Goal: Check status: Check status

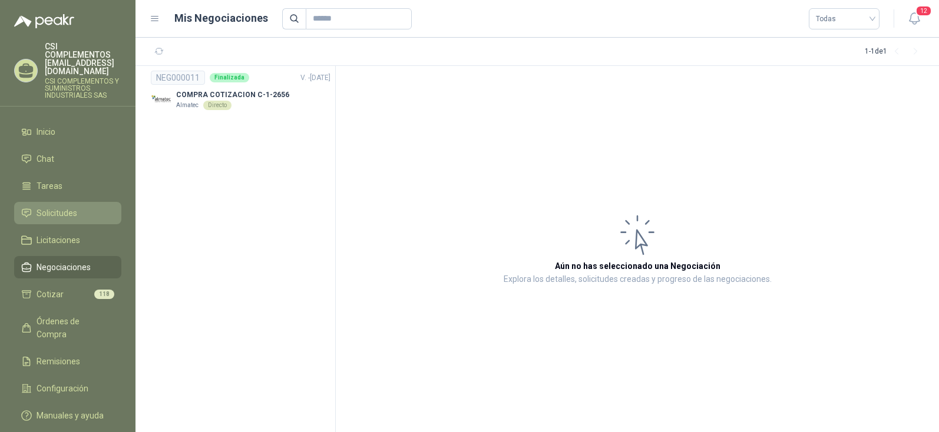
click at [62, 207] on span "Solicitudes" at bounding box center [57, 213] width 41 height 13
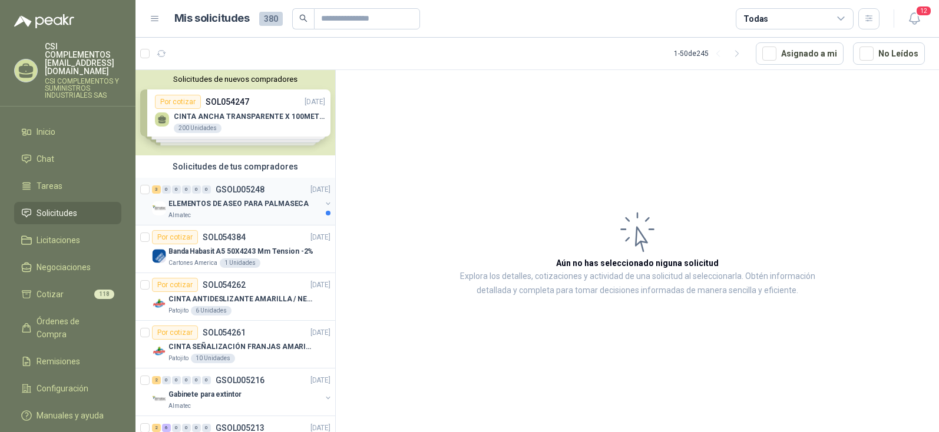
click at [227, 203] on p "ELEMENTOS DE ASEO PARA PALMASECA" at bounding box center [238, 204] width 140 height 11
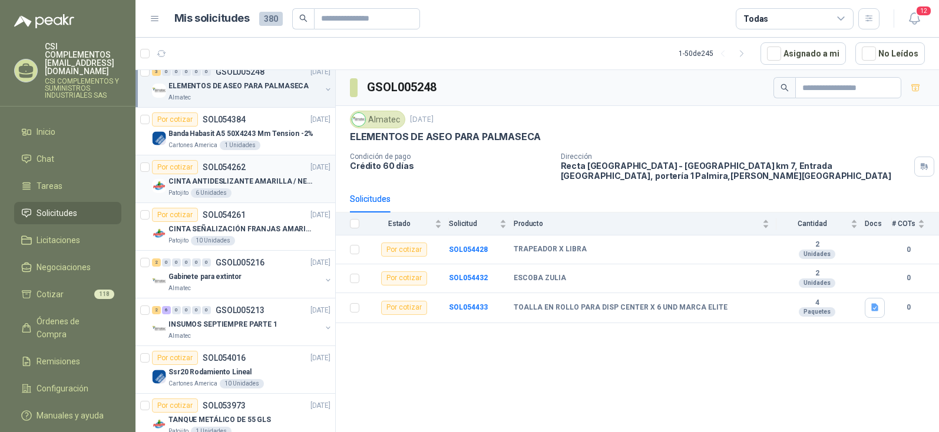
scroll to position [177, 0]
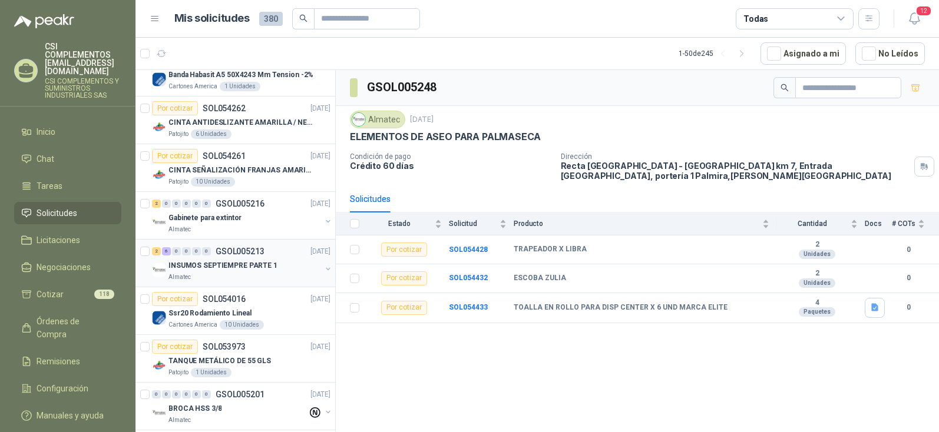
click at [223, 263] on p "INSUMOS SEPTIEMPRE PARTE 1" at bounding box center [222, 265] width 109 height 11
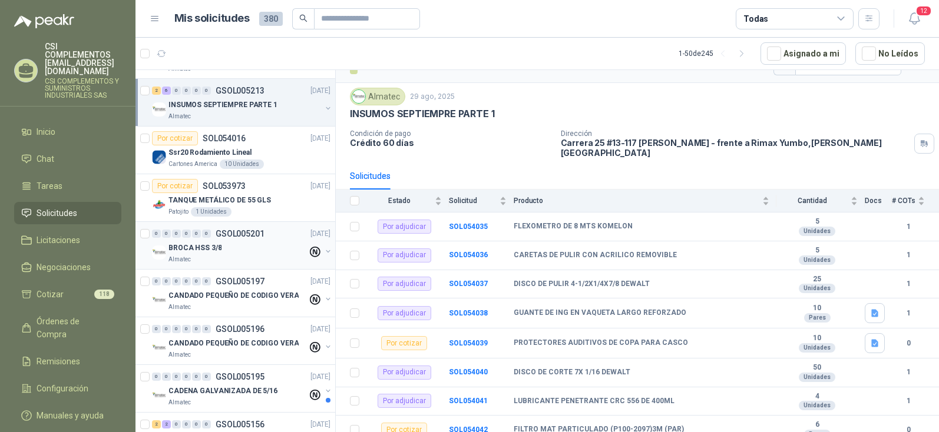
scroll to position [353, 0]
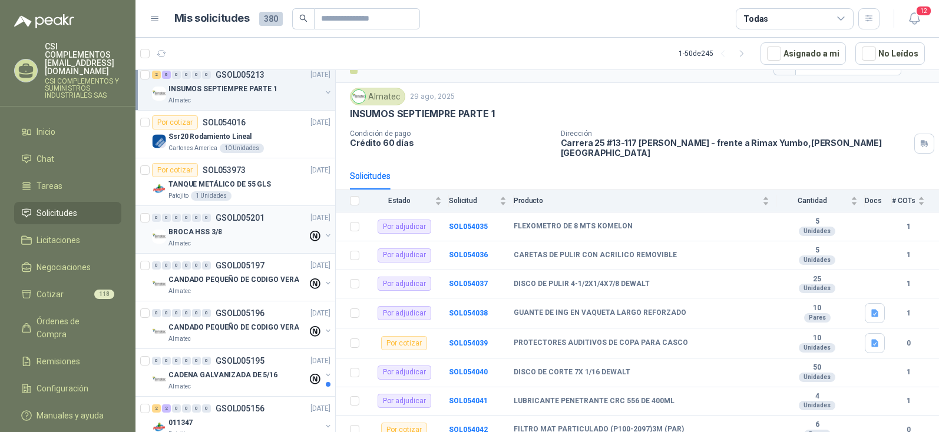
click at [210, 237] on p "BROCA HSS 3/8" at bounding box center [194, 232] width 53 height 11
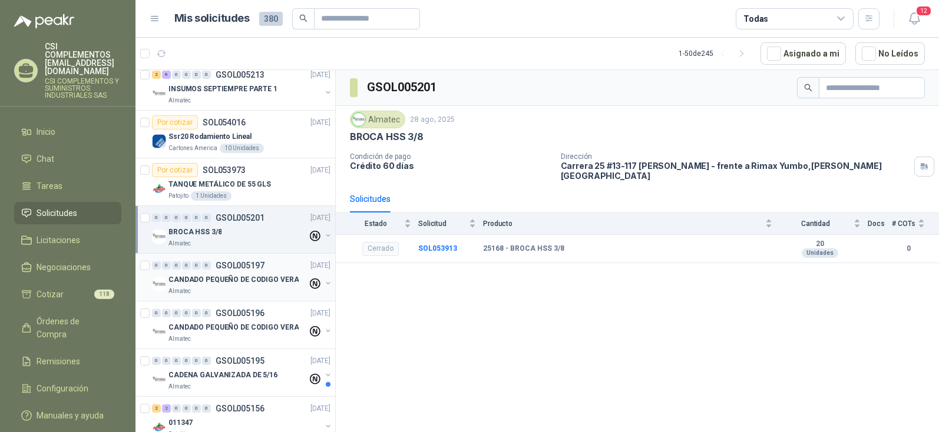
click at [223, 282] on p "CANDADO PEQUEÑO DE CODIGO VERA" at bounding box center [233, 279] width 130 height 11
click at [176, 231] on p "BROCA HSS 3/8" at bounding box center [194, 232] width 53 height 11
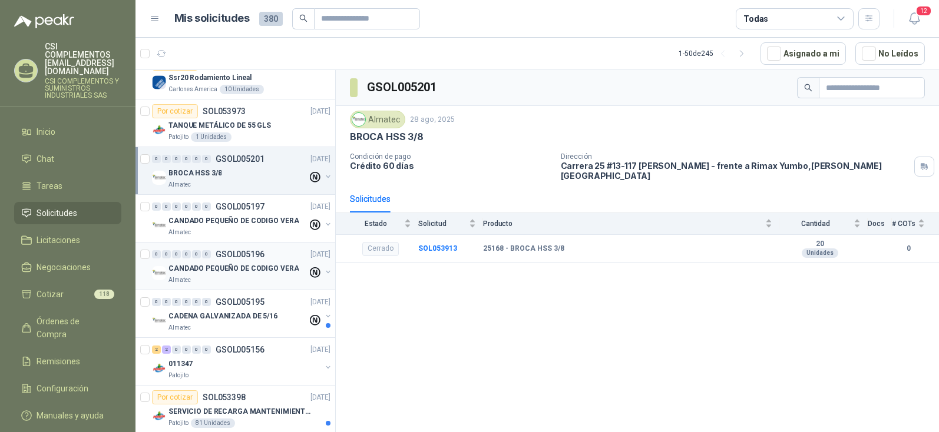
click at [194, 273] on p "CANDADO PEQUEÑO DE CODIGO VERA" at bounding box center [233, 268] width 130 height 11
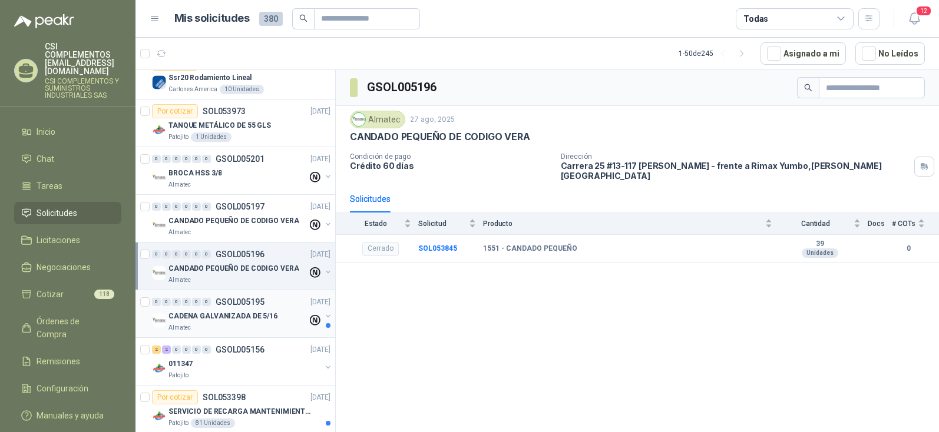
click at [202, 323] on div "Almatec" at bounding box center [237, 327] width 139 height 9
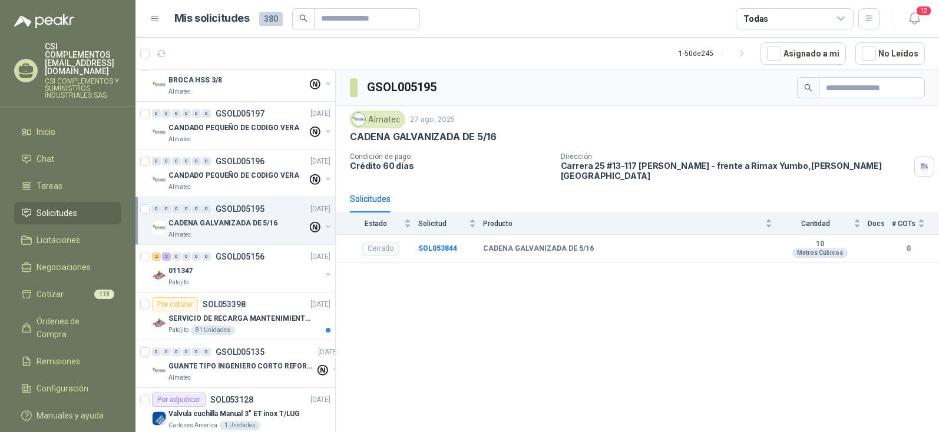
scroll to position [530, 0]
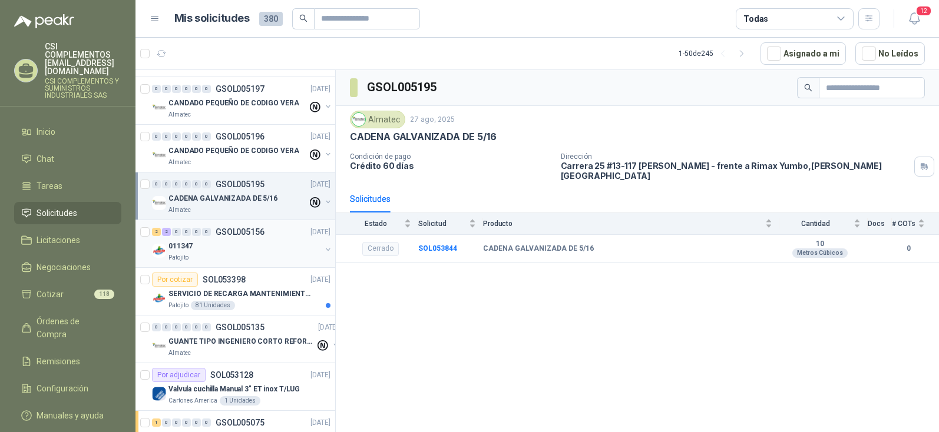
click at [182, 246] on p "011347" at bounding box center [180, 246] width 24 height 11
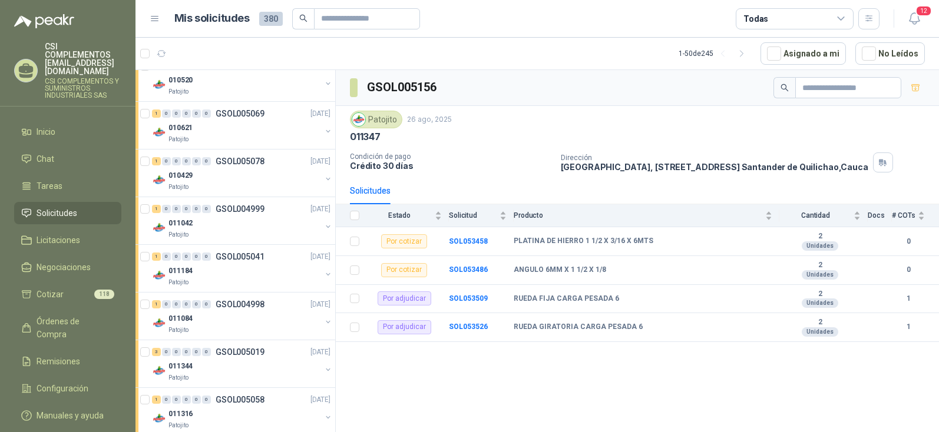
scroll to position [942, 0]
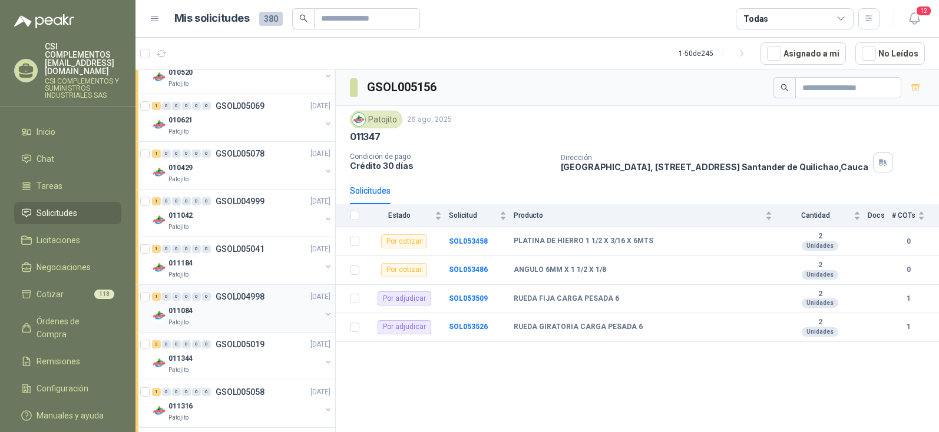
click at [227, 300] on p "GSOL004998" at bounding box center [240, 297] width 49 height 8
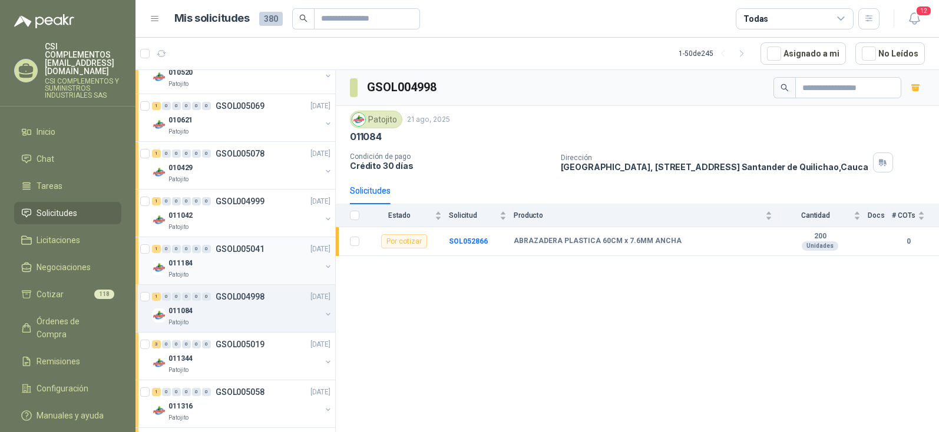
click at [240, 252] on p "GSOL005041" at bounding box center [240, 249] width 49 height 8
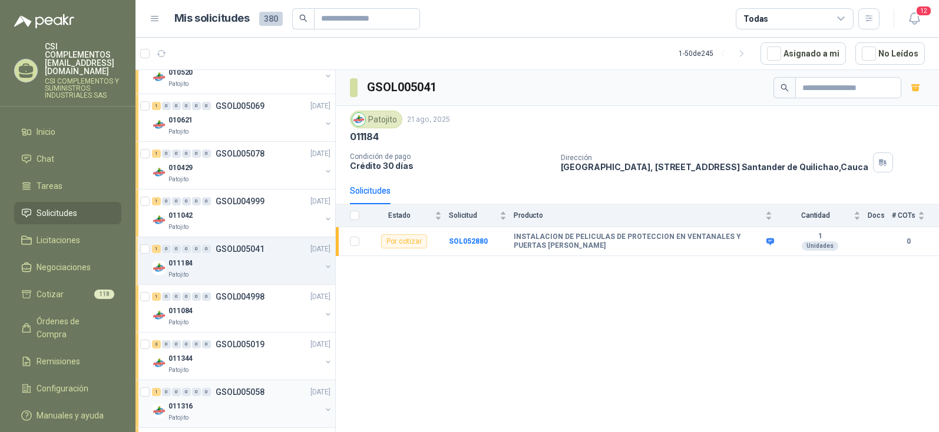
click at [240, 389] on p "GSOL005058" at bounding box center [240, 392] width 49 height 8
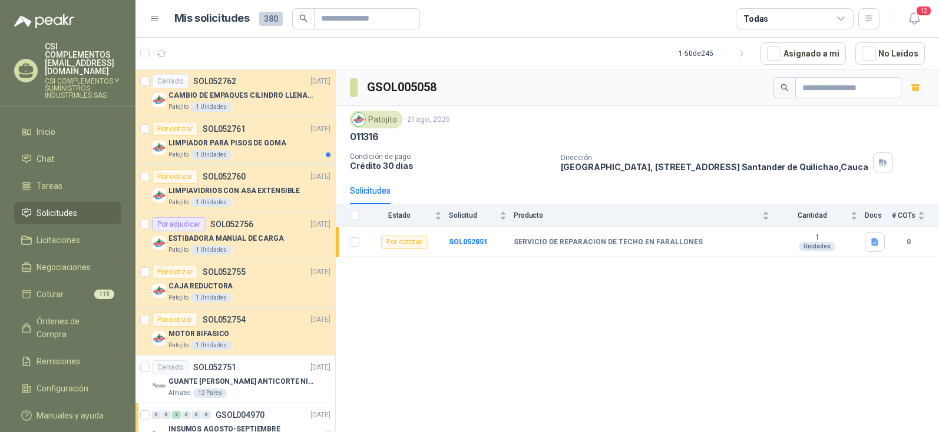
scroll to position [1885, 0]
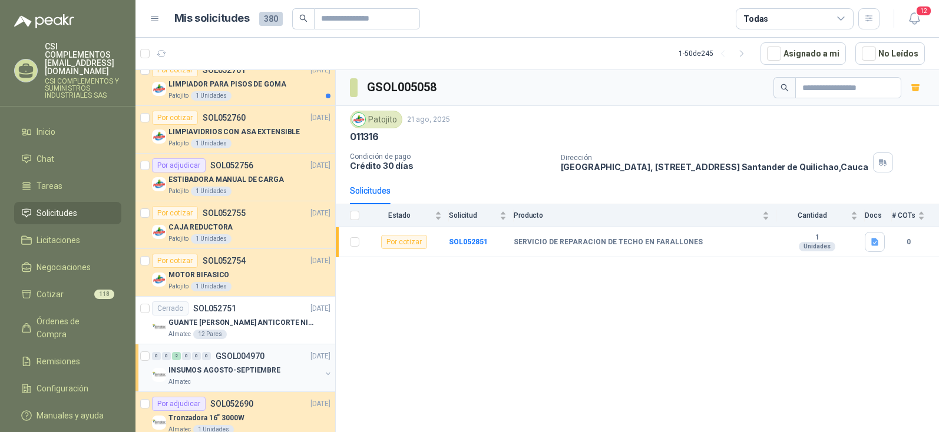
click at [225, 369] on p "INSUMOS AGOSTO-SEPTIEMBRE" at bounding box center [224, 370] width 112 height 11
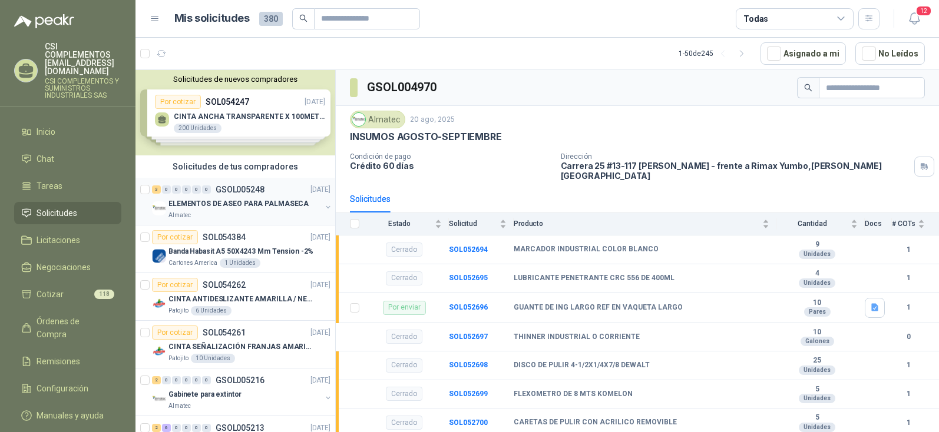
click at [227, 205] on p "ELEMENTOS DE ASEO PARA PALMASECA" at bounding box center [238, 204] width 140 height 11
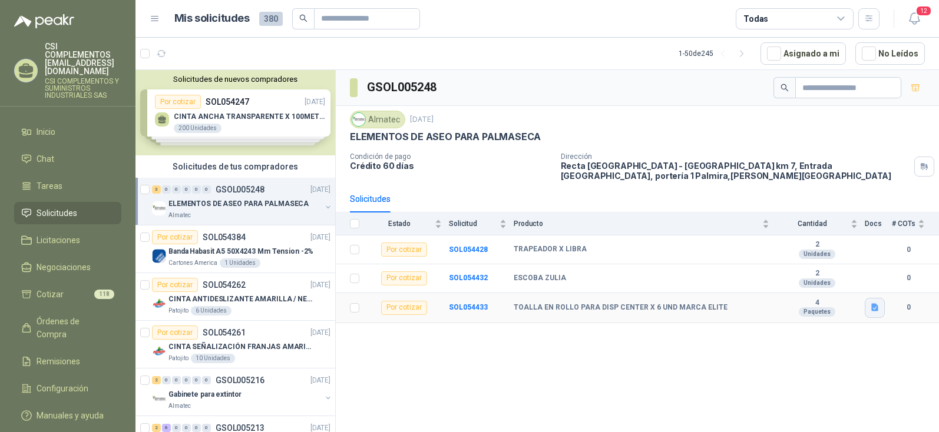
click at [872, 304] on icon "button" at bounding box center [874, 308] width 7 height 8
click at [761, 276] on button "WhatsApp Image [DATE] 1.52.47 PM.jpeg" at bounding box center [800, 273] width 156 height 12
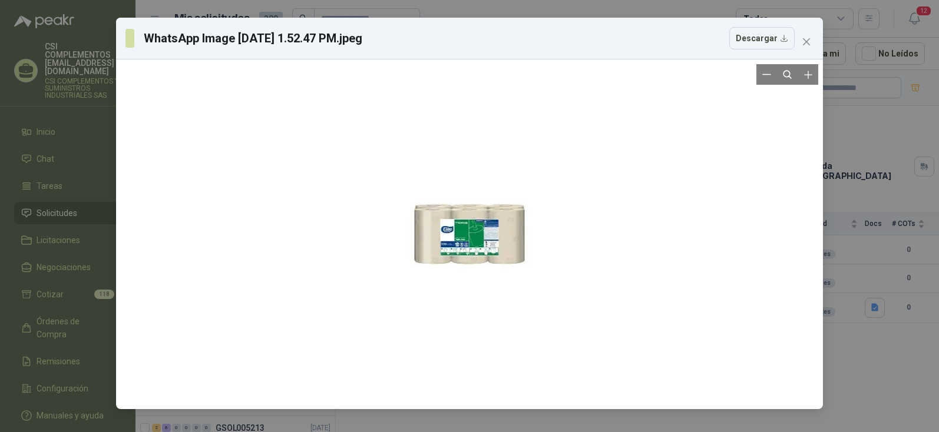
click at [475, 242] on div at bounding box center [470, 234] width 128 height 340
click at [641, 194] on div at bounding box center [469, 234] width 697 height 340
click at [808, 85] on button "Zoom in" at bounding box center [808, 74] width 21 height 21
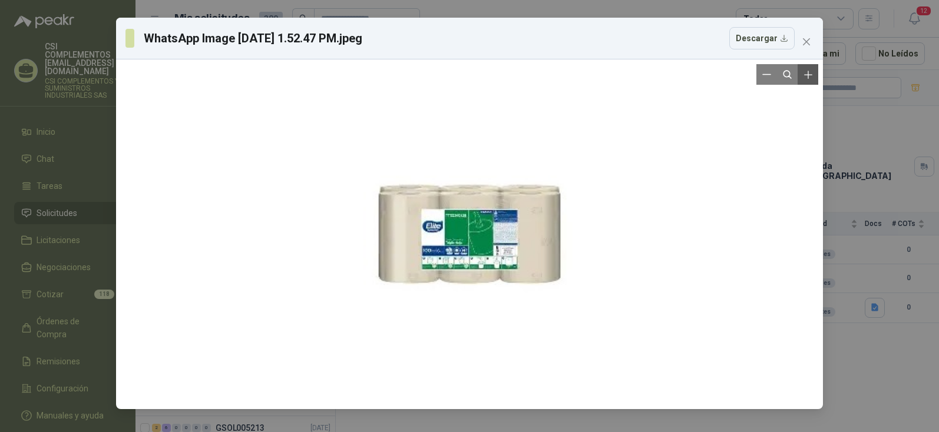
click at [813, 74] on icon "Zoom in" at bounding box center [808, 75] width 12 height 12
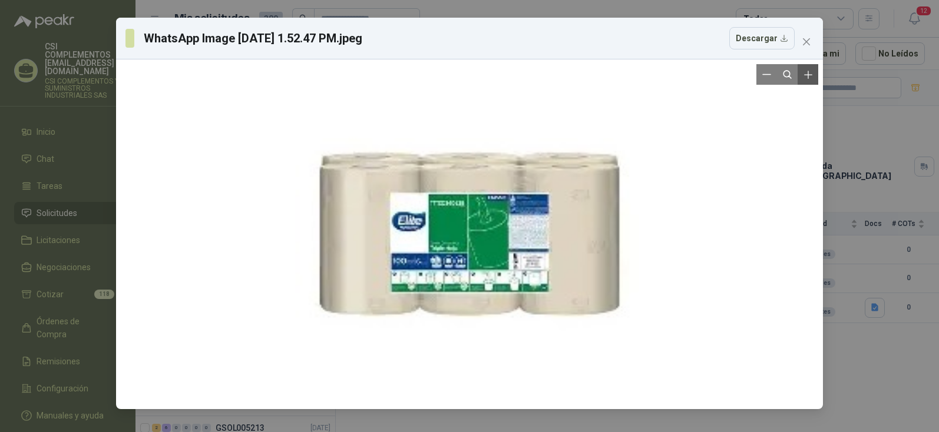
click at [813, 74] on icon "Zoom in" at bounding box center [808, 75] width 12 height 12
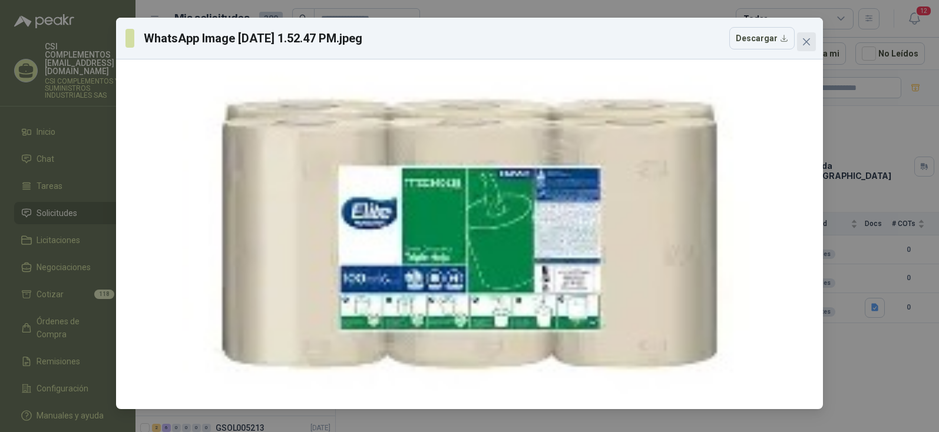
click at [807, 40] on icon "close" at bounding box center [806, 41] width 9 height 9
